Goal: Task Accomplishment & Management: Manage account settings

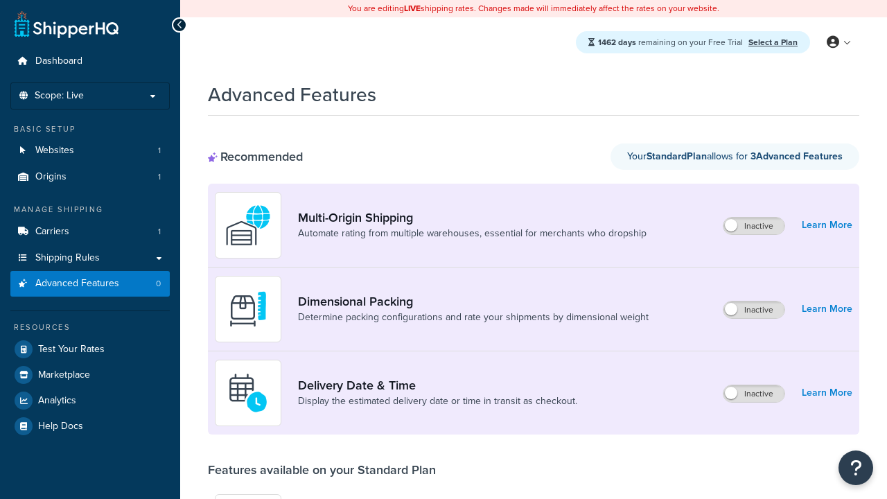
scroll to position [362, 0]
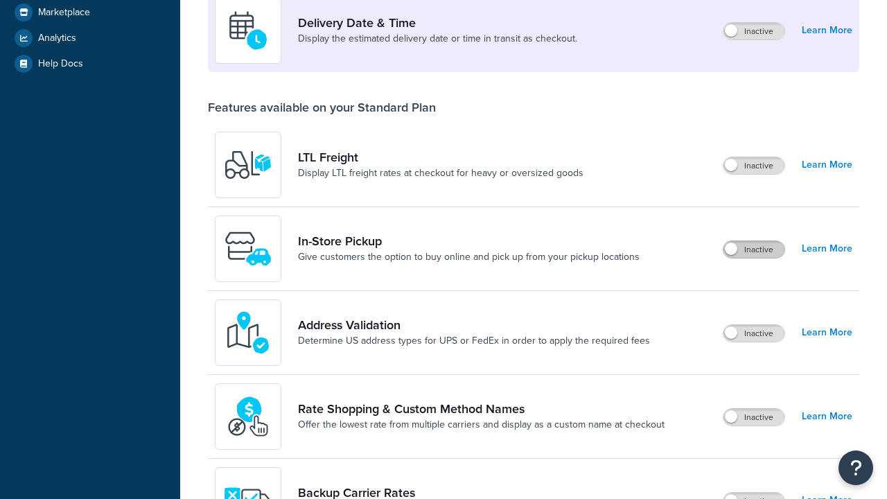
click at [754, 249] on label "Inactive" at bounding box center [753, 249] width 61 height 17
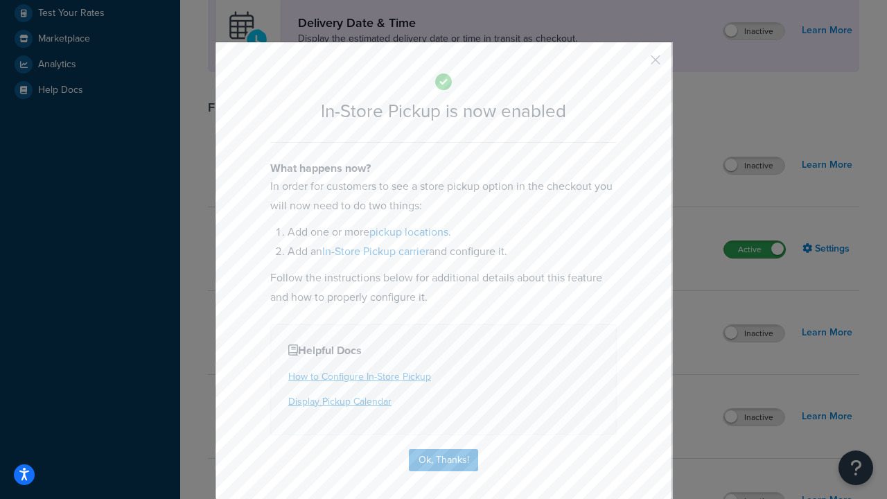
scroll to position [389, 0]
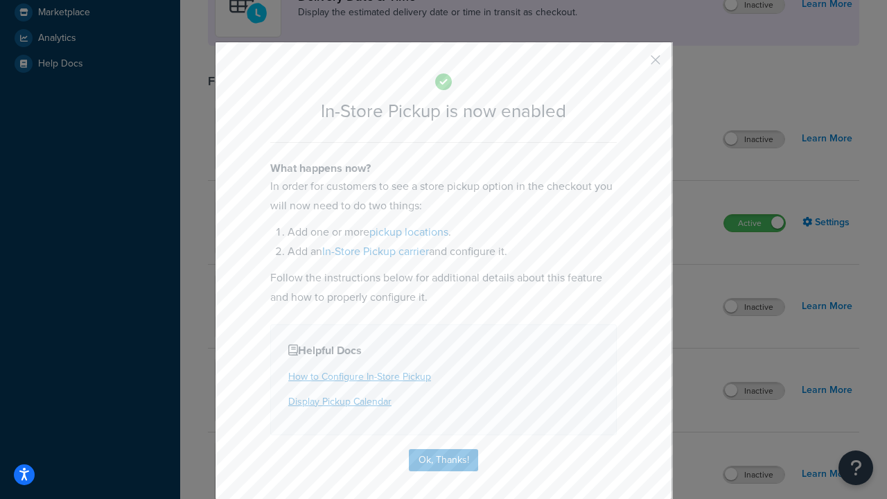
click at [635, 64] on button "button" at bounding box center [634, 64] width 3 height 3
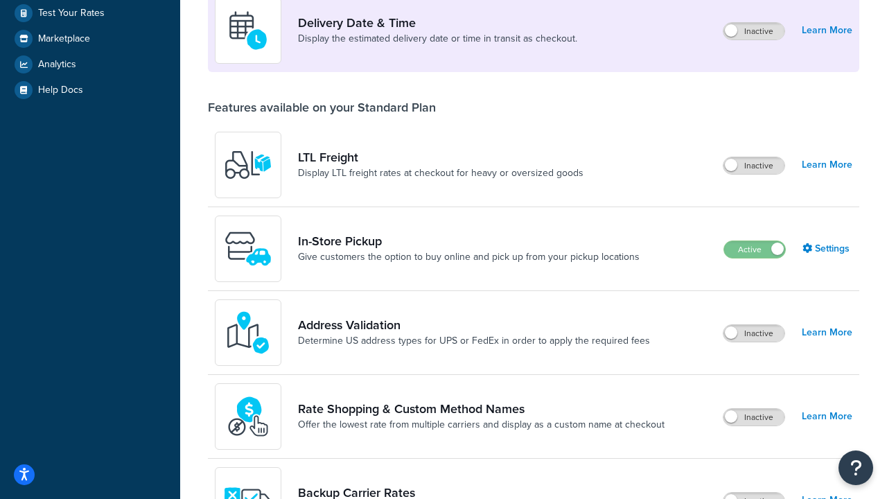
scroll to position [336, 0]
